Goal: Find contact information: Find contact information

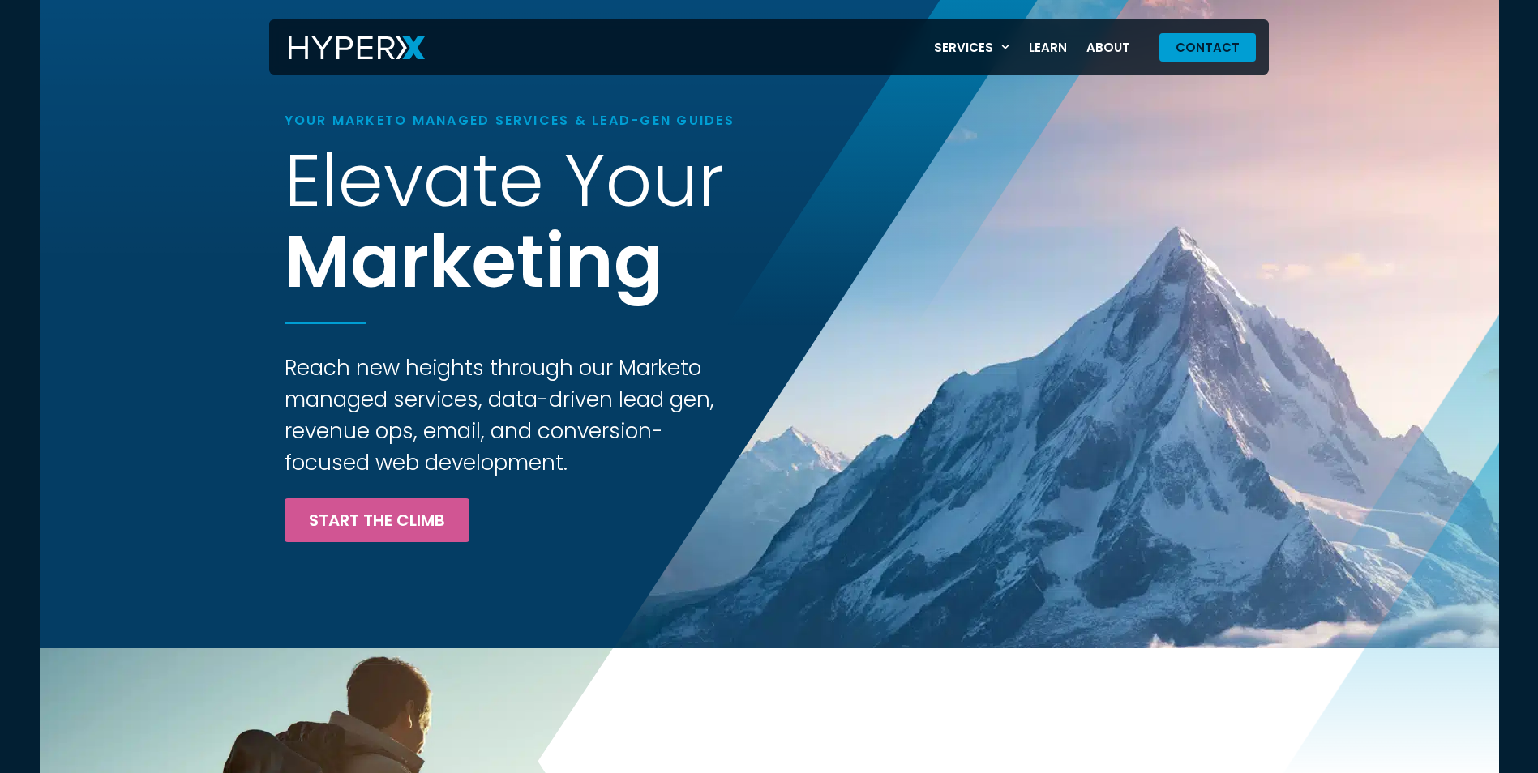
click at [1205, 51] on span "Contact" at bounding box center [1207, 47] width 64 height 12
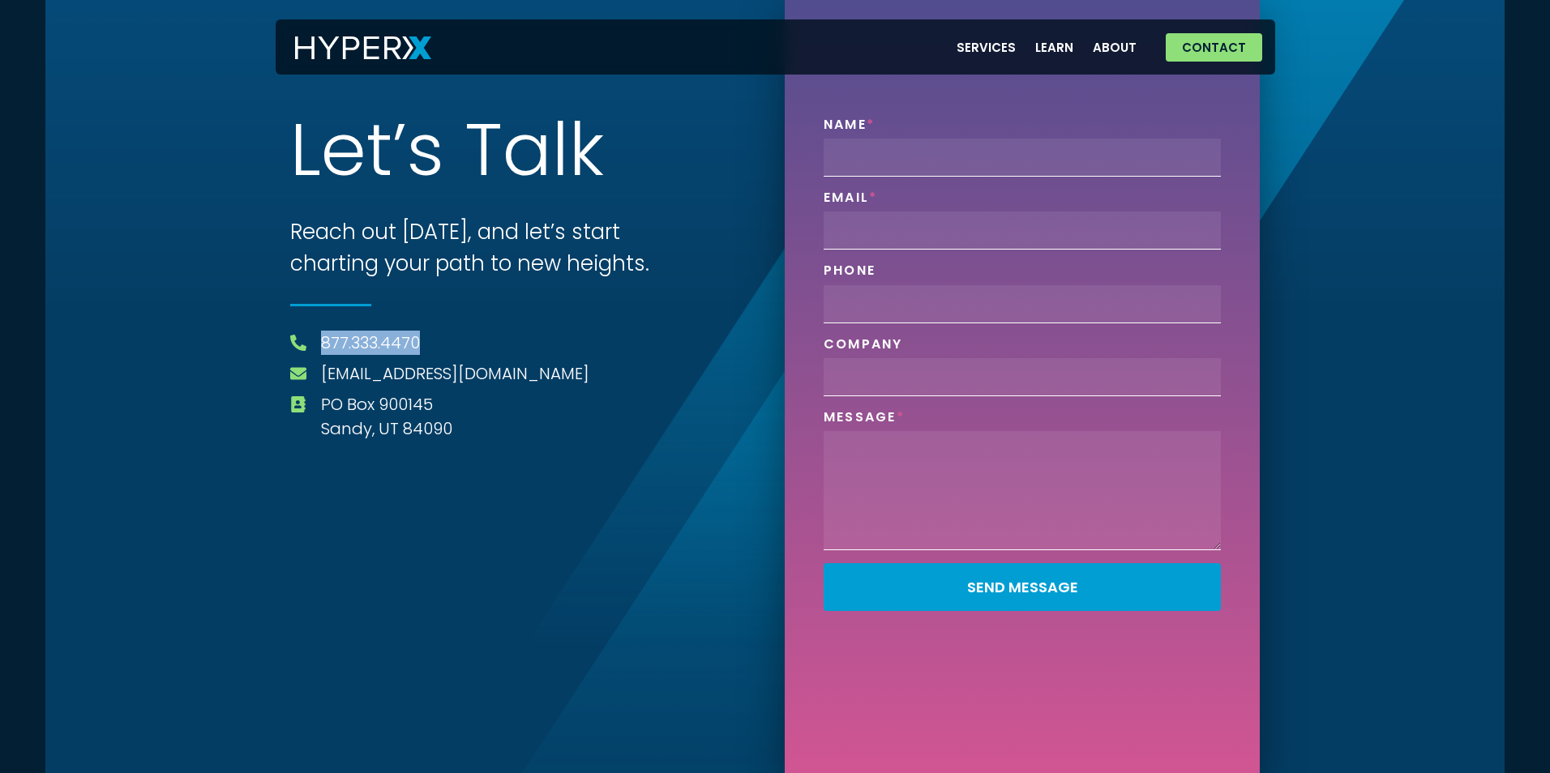
drag, startPoint x: 438, startPoint y: 336, endPoint x: 328, endPoint y: 324, distance: 110.9
click at [328, 324] on div "Contact L e t ’ s T a l k Reach out [DATE], and let’s start charting your path …" at bounding box center [527, 262] width 475 height 525
click at [170, 438] on div "Contact L e t ’ s T a l k Reach out [DATE], and let’s start charting your path …" at bounding box center [774, 386] width 1459 height 773
drag, startPoint x: 430, startPoint y: 332, endPoint x: 323, endPoint y: 349, distance: 108.5
click at [323, 349] on li "877.333.4470" at bounding box center [527, 345] width 475 height 28
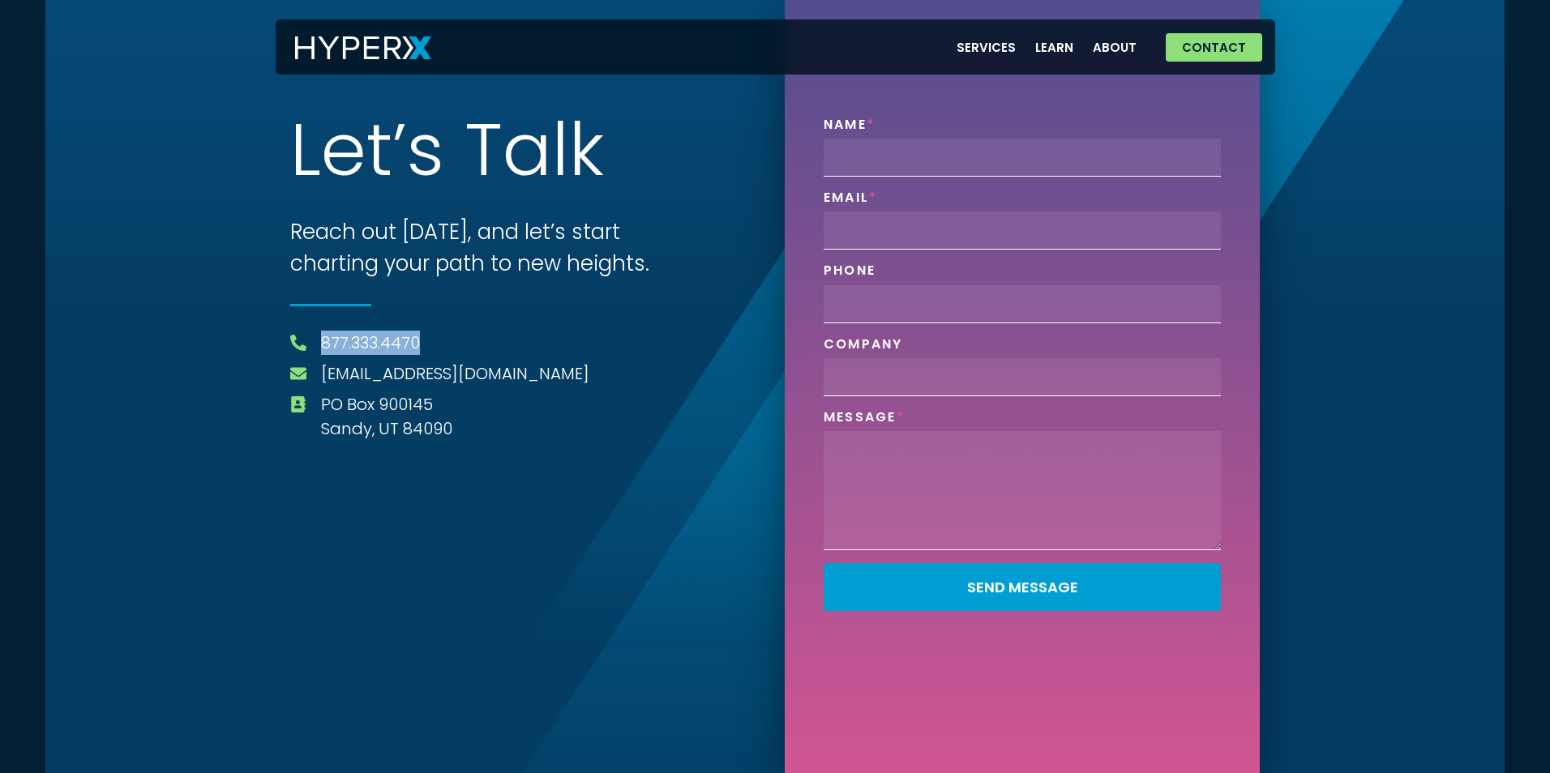
copy link "877.333.4470"
